Goal: Subscribe to service/newsletter

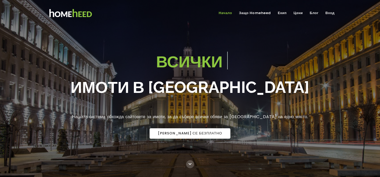
click at [189, 131] on span "[PERSON_NAME] се БЕЗПЛАТНО" at bounding box center [190, 133] width 64 height 5
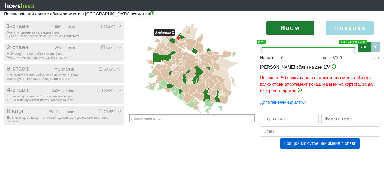
click at [178, 39] on icon at bounding box center [178, 39] width 4 height 4
click at [173, 37] on icon at bounding box center [172, 34] width 6 height 3
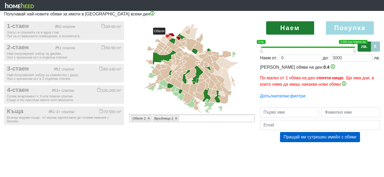
click at [169, 37] on icon at bounding box center [168, 36] width 6 height 4
click at [169, 39] on icon at bounding box center [169, 38] width 5 height 5
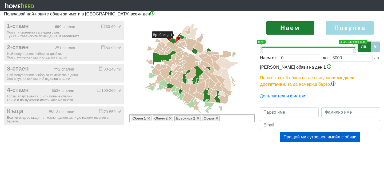
click at [177, 41] on icon at bounding box center [177, 41] width 4 height 6
click at [178, 43] on icon at bounding box center [177, 43] width 5 height 5
click at [182, 41] on icon at bounding box center [182, 40] width 6 height 3
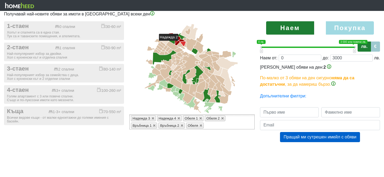
click at [183, 43] on icon at bounding box center [182, 44] width 5 height 5
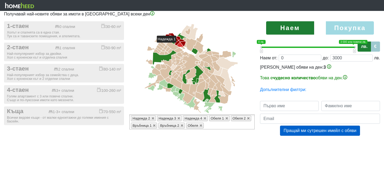
click at [181, 45] on icon at bounding box center [180, 44] width 6 height 5
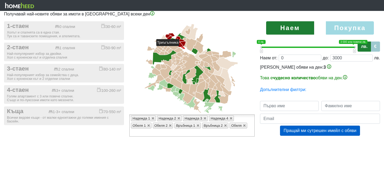
click at [184, 49] on icon at bounding box center [183, 48] width 5 height 2
click at [186, 46] on icon at bounding box center [185, 44] width 3 height 5
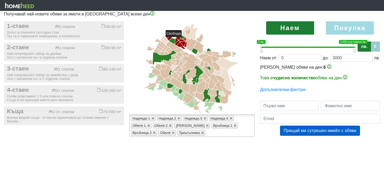
click at [185, 40] on icon at bounding box center [184, 39] width 3 height 3
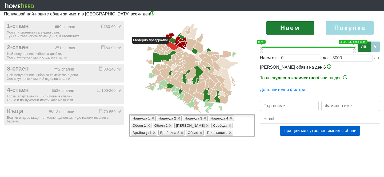
click at [174, 46] on icon at bounding box center [172, 45] width 13 height 9
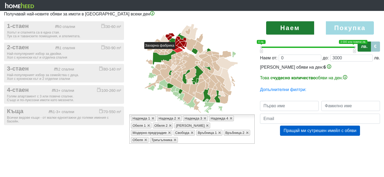
click at [180, 52] on icon at bounding box center [178, 49] width 9 height 5
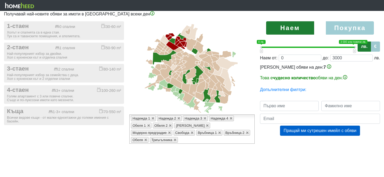
click at [351, 30] on label "Покупка" at bounding box center [350, 27] width 48 height 13
radio input "true"
type input "0;2000000"
type input "2000000"
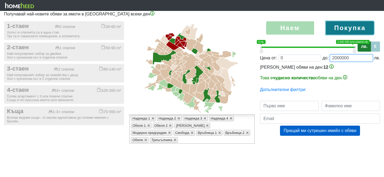
click at [341, 59] on input "2000000" at bounding box center [351, 58] width 43 height 7
drag, startPoint x: 360, startPoint y: 61, endPoint x: 316, endPoint y: 60, distance: 44.0
click at [316, 60] on div "Цена от: 0 до: 2000000 лв." at bounding box center [320, 58] width 120 height 7
click at [377, 46] on label "€" at bounding box center [375, 47] width 9 height 10
type input "0;1000000"
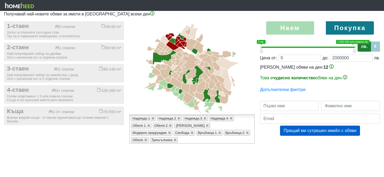
radio input "true"
type input "1000000"
drag, startPoint x: 346, startPoint y: 59, endPoint x: 298, endPoint y: 57, distance: 48.0
click at [298, 58] on div "Цена от: 0 до: 1000000 евро" at bounding box center [320, 58] width 120 height 7
type input "0;1"
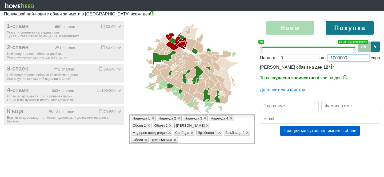
type input "1"
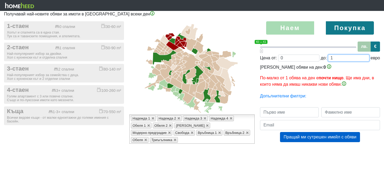
type input "0;17"
type input "17"
type input "0;172"
type input "172"
type input "0;1720"
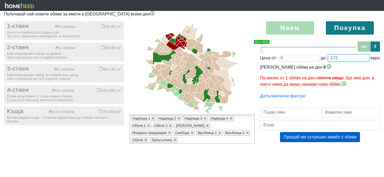
type input "1720"
type input "0;17200"
type input "17200"
type input "0;172000"
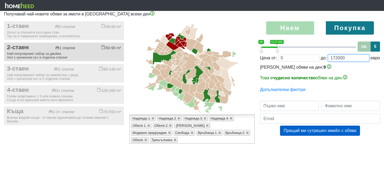
type input "172000"
click at [37, 52] on button "2-стаен 1 спалня 50-90 m² Най-популярният избор за двойки. Хол с кухненски кът …" at bounding box center [64, 52] width 120 height 19
checkbox input "true"
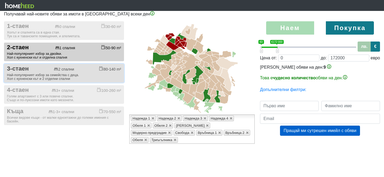
click at [37, 66] on div "3-стаен 2 спални 80-140 m²" at bounding box center [64, 68] width 114 height 7
checkbox input "true"
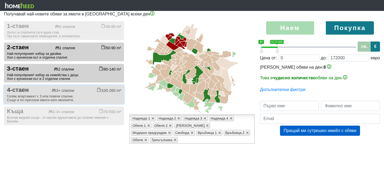
click at [39, 99] on div "Голям апартамент с 3 или повече спални. Също и по-луксозни имоти като мезонети." at bounding box center [64, 98] width 114 height 7
checkbox input "true"
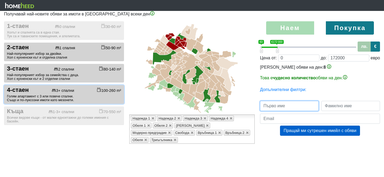
click at [283, 111] on input "text" at bounding box center [289, 106] width 59 height 10
type input "Силвия"
type input "Пейкова"
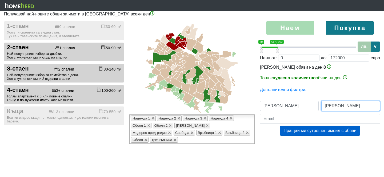
type input "silvex.bg@abv.bg"
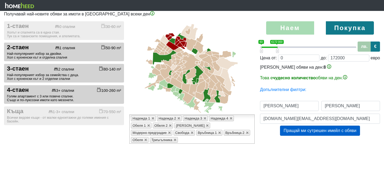
click at [246, 148] on div "Център Лозенец Манастирски ливади Студентски град Витоша Овча купел Овча купел …" at bounding box center [192, 87] width 128 height 133
click at [320, 136] on button "Пращай ми сутрешен имейл с обяви" at bounding box center [320, 131] width 80 height 10
